Goal: Transaction & Acquisition: Book appointment/travel/reservation

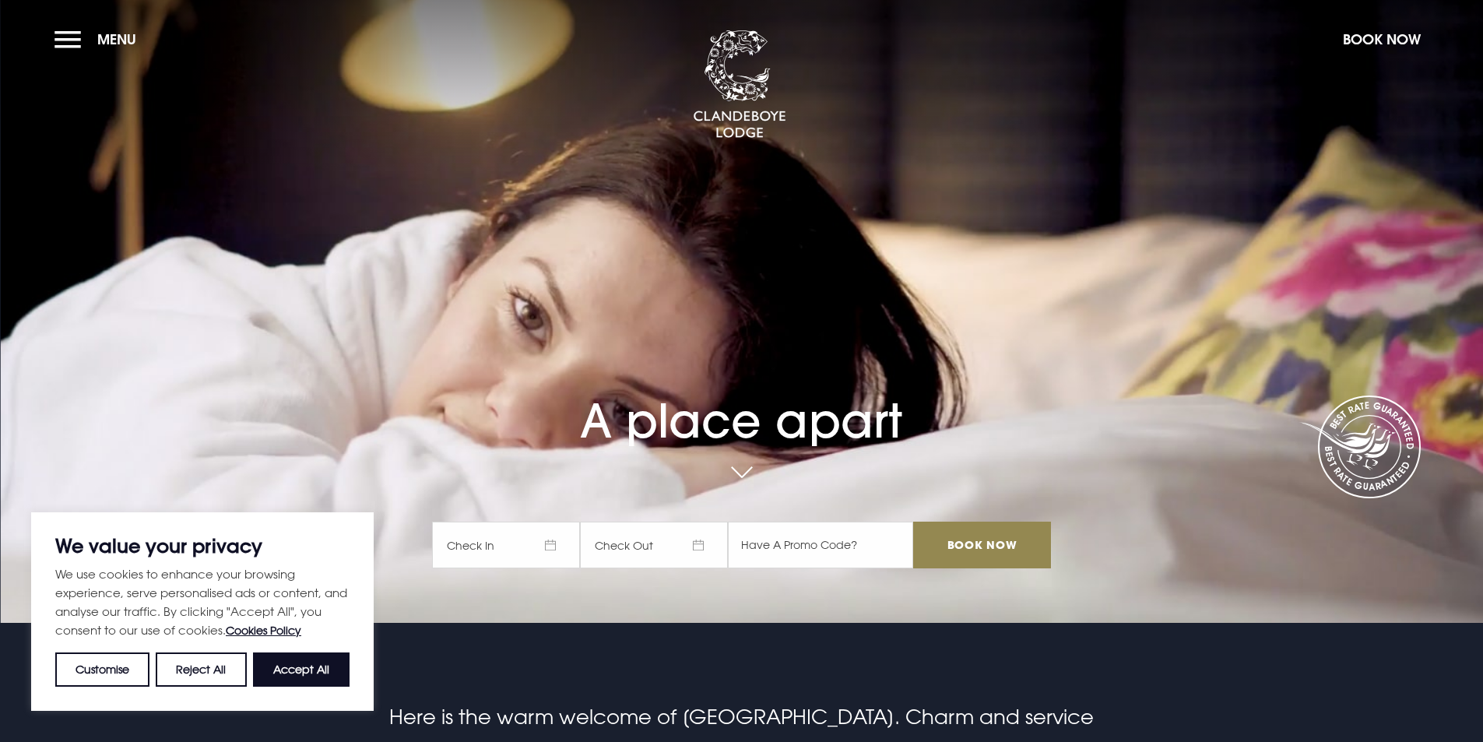
click at [513, 546] on span "Check In" at bounding box center [506, 544] width 148 height 47
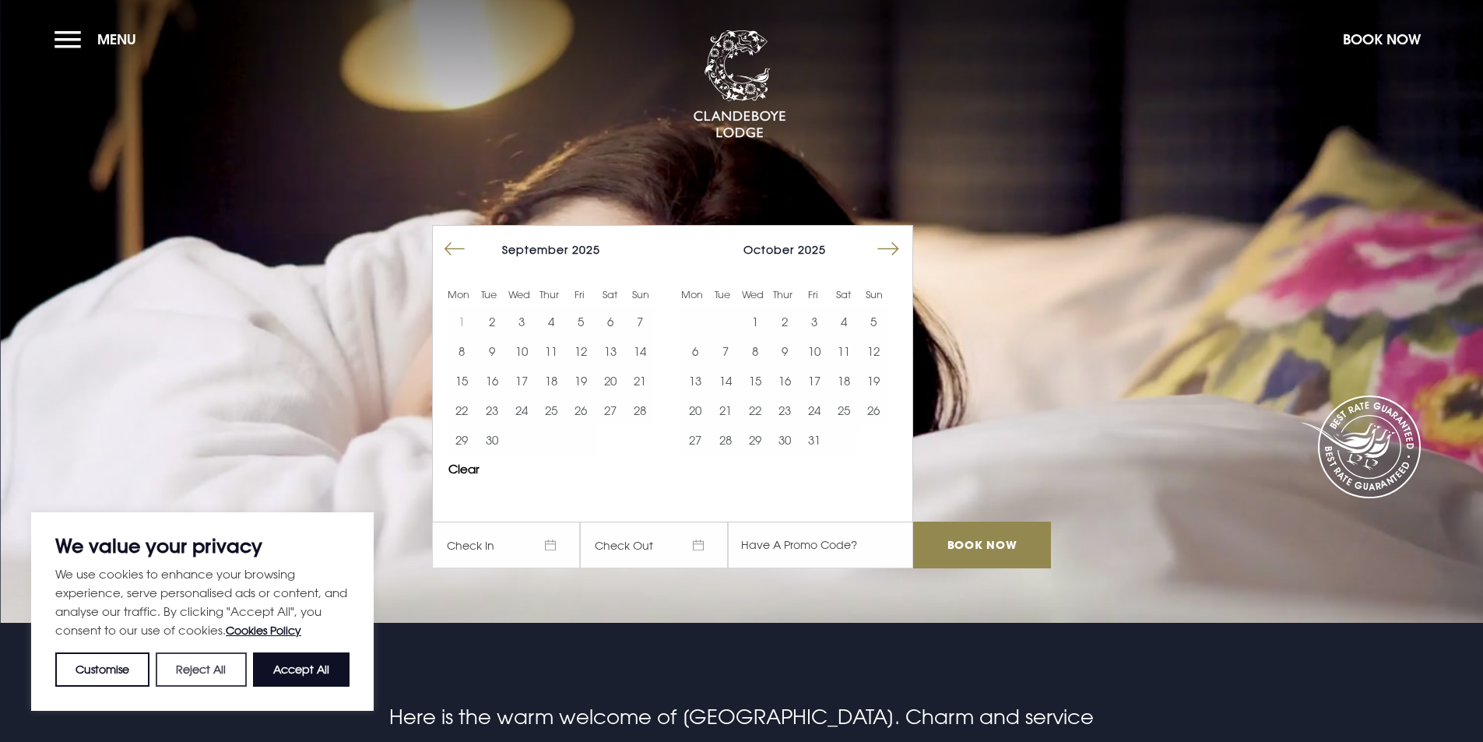
click at [205, 672] on button "Reject All" at bounding box center [201, 669] width 90 height 34
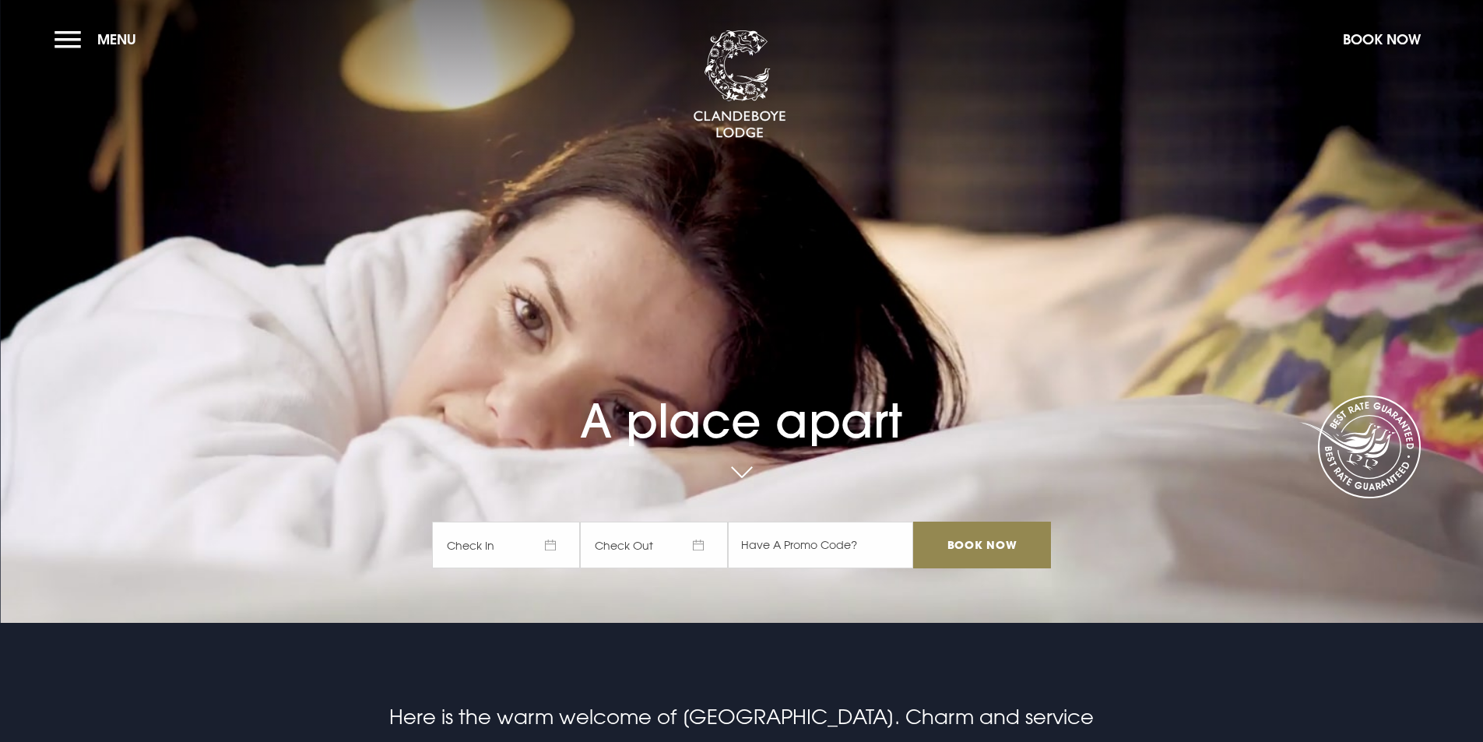
click at [510, 544] on span "Check In" at bounding box center [506, 544] width 148 height 47
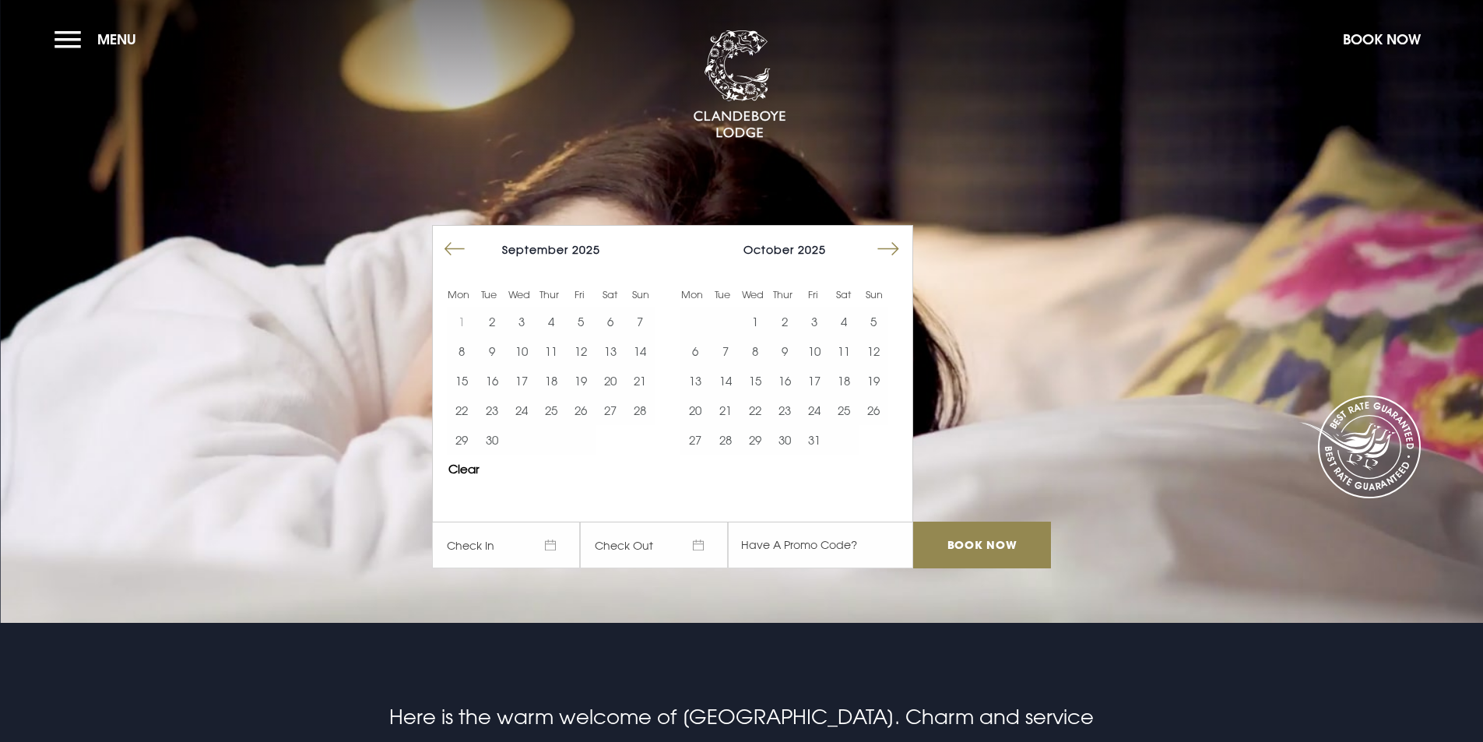
click at [898, 246] on button "Move forward to switch to the next month." at bounding box center [888, 249] width 30 height 30
click at [816, 320] on button "2" at bounding box center [814, 322] width 30 height 30
click at [851, 320] on button "3" at bounding box center [844, 322] width 30 height 30
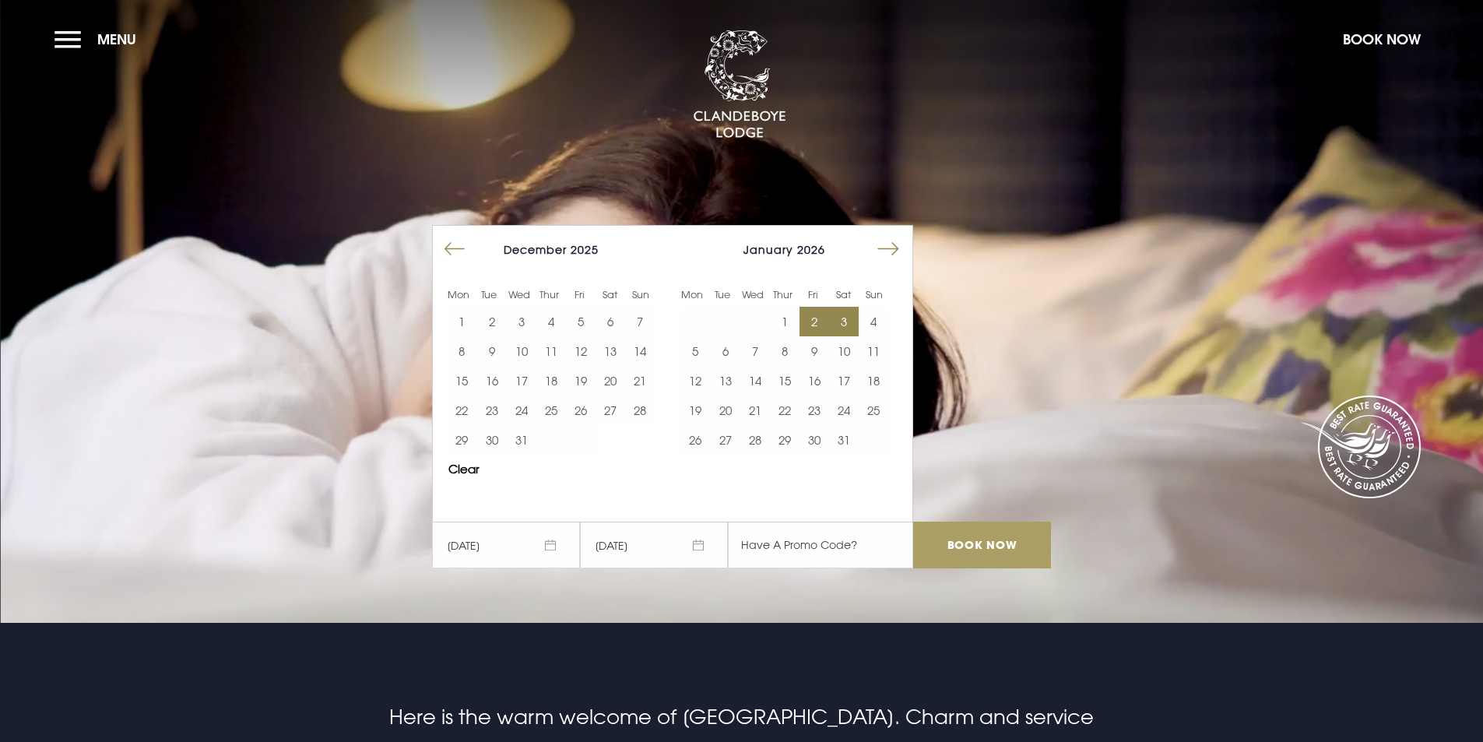
click at [1002, 549] on input "Book Now" at bounding box center [981, 544] width 137 height 47
